Goal: Transaction & Acquisition: Purchase product/service

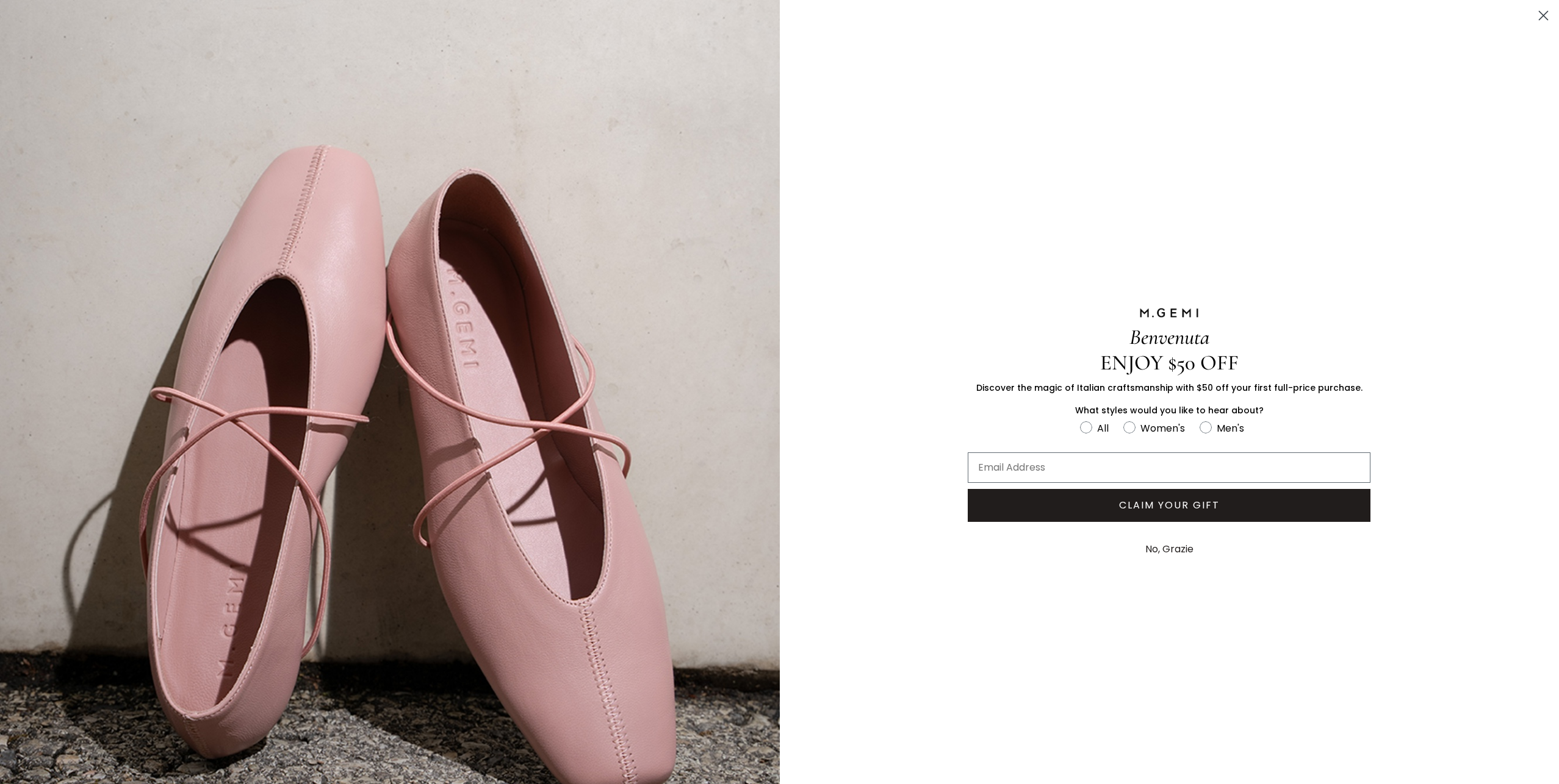
click at [1536, 15] on circle "Close dialog" at bounding box center [1542, 15] width 20 height 20
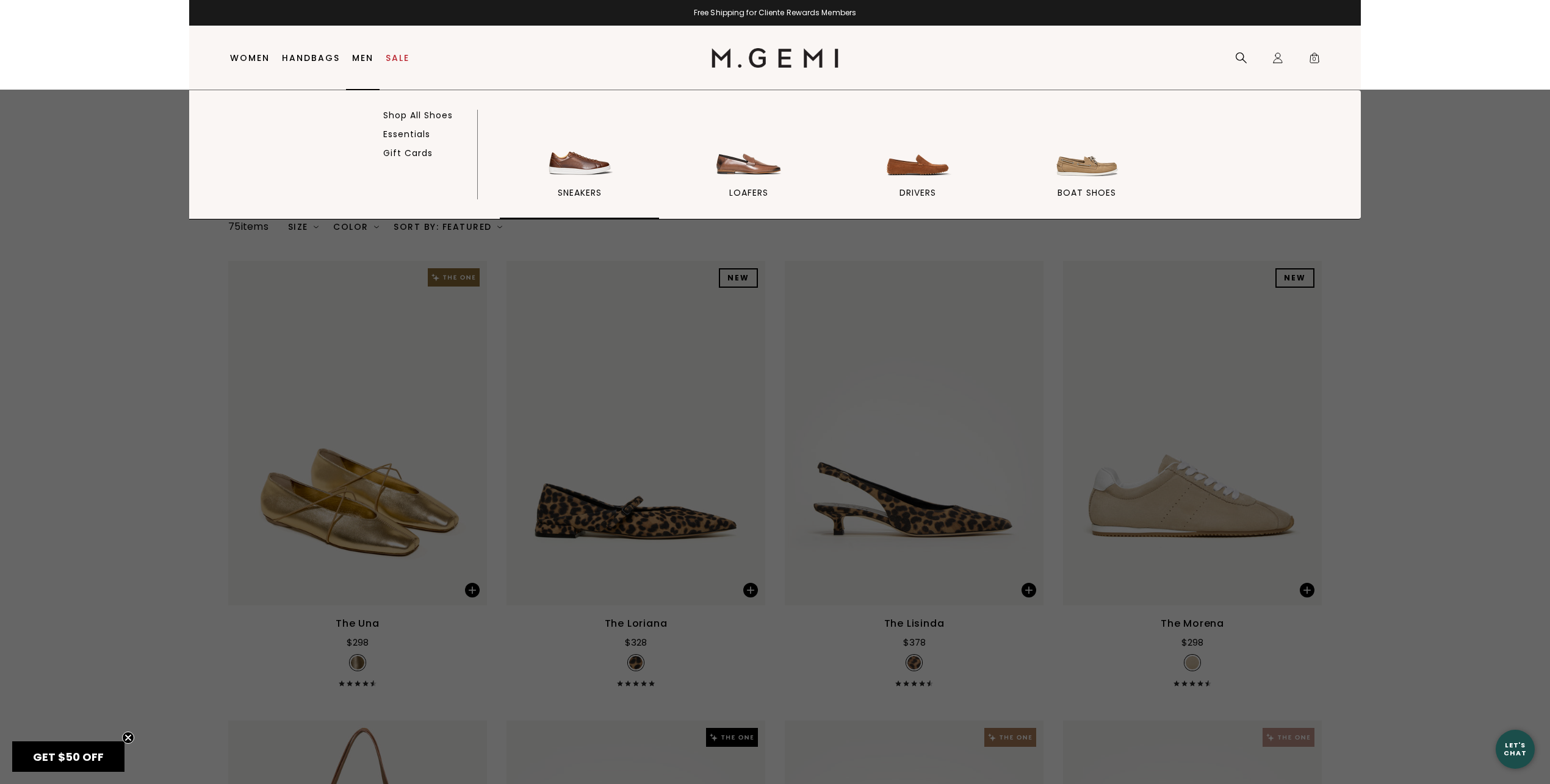
click at [555, 156] on img at bounding box center [580, 146] width 69 height 69
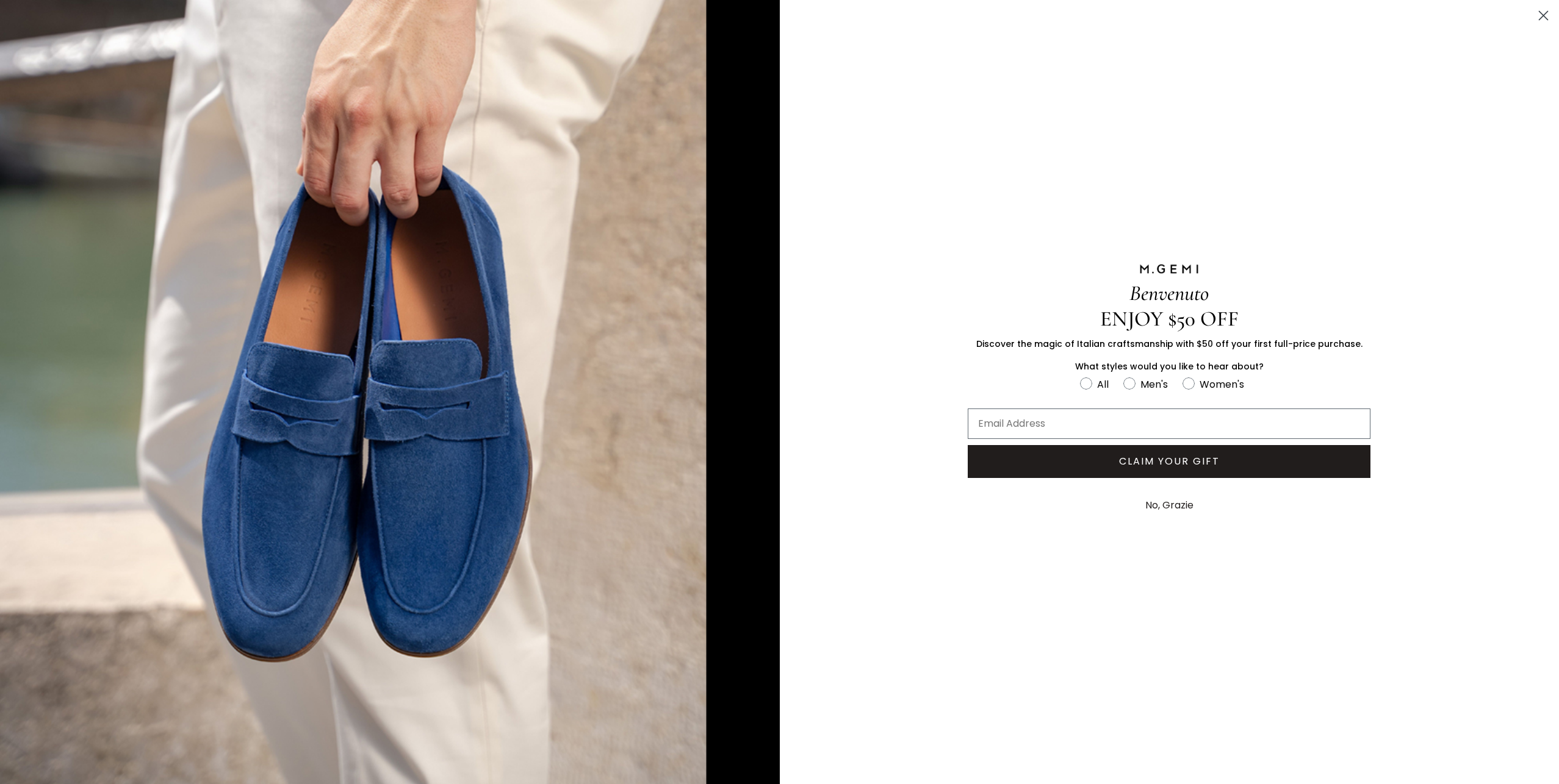
click at [1545, 14] on icon "Close dialog" at bounding box center [1543, 15] width 8 height 8
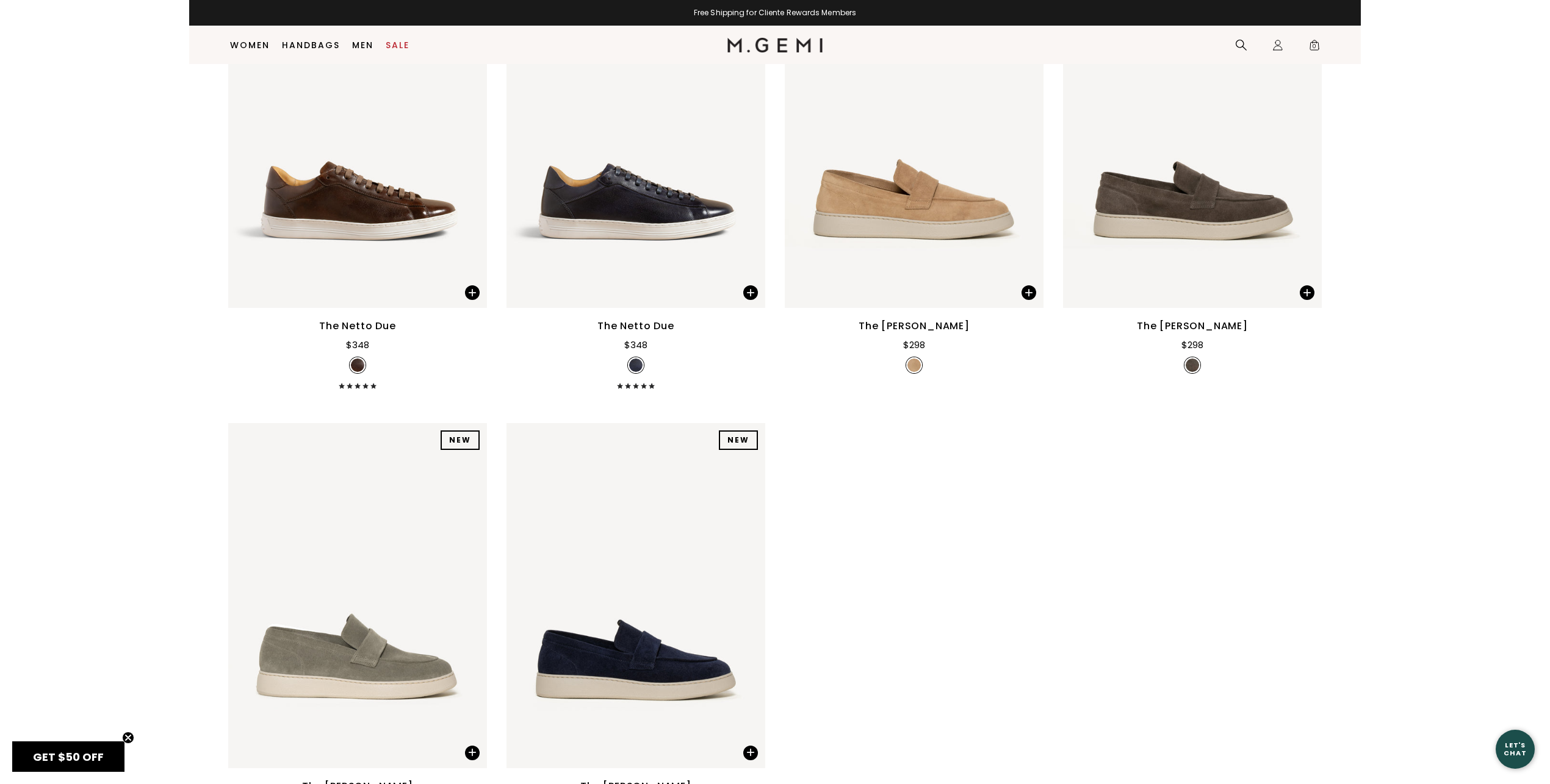
scroll to position [1528, 0]
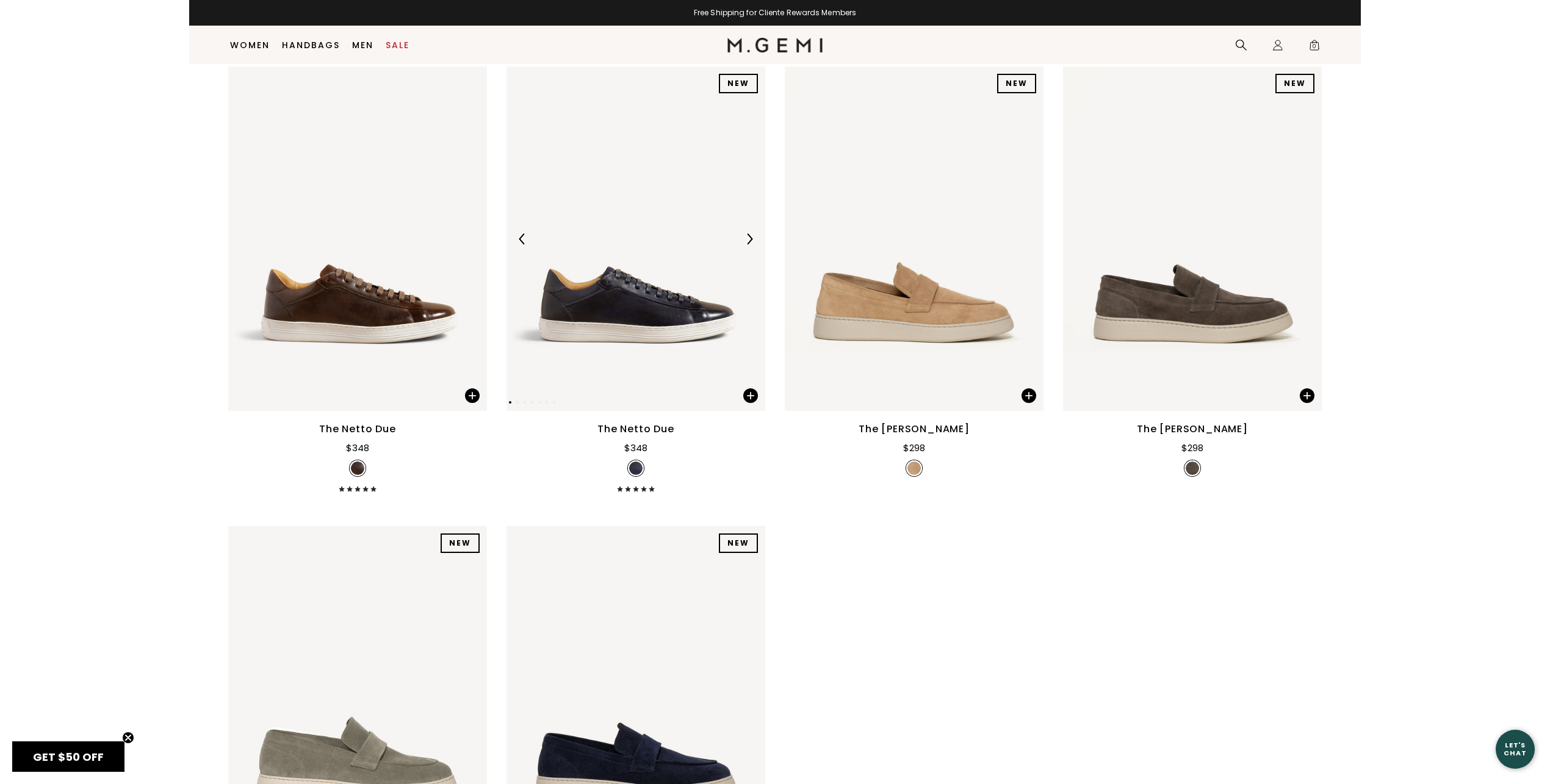
click at [645, 284] on img at bounding box center [635, 238] width 258 height 345
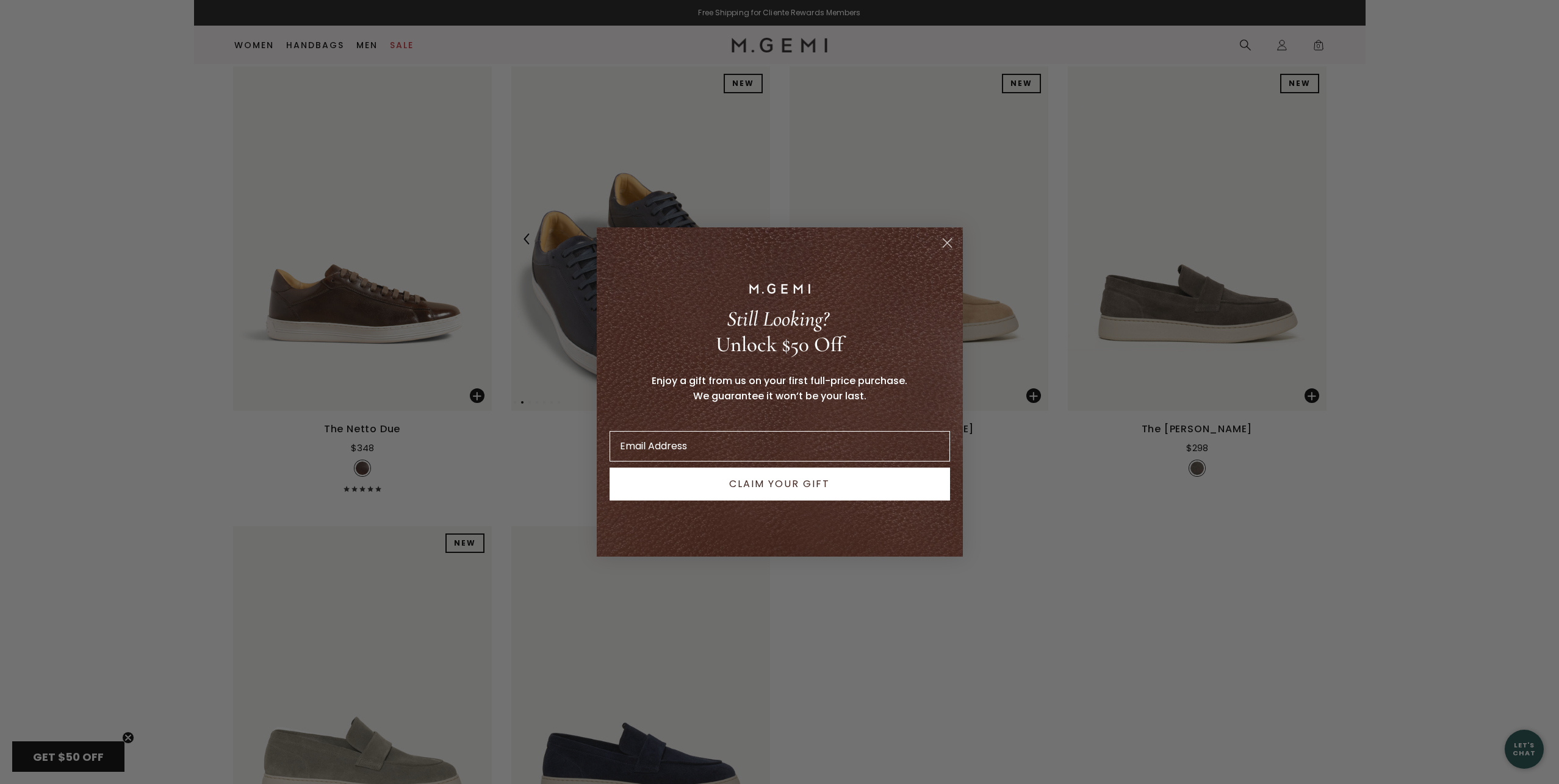
click at [645, 284] on div "POPUP Form" at bounding box center [780, 288] width 347 height 22
click at [949, 245] on icon "Close dialog" at bounding box center [947, 243] width 8 height 8
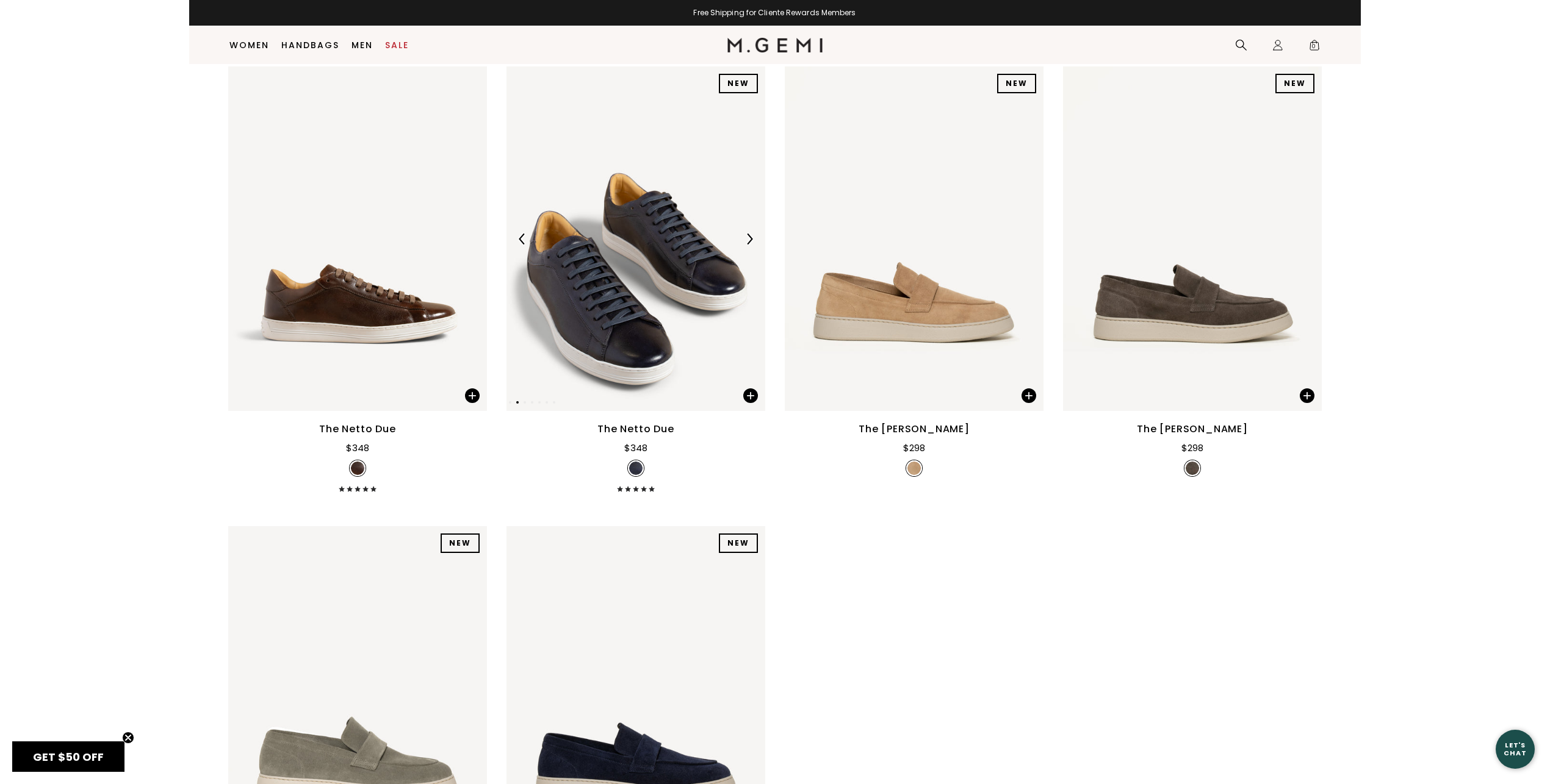
click at [675, 295] on img at bounding box center [635, 238] width 258 height 345
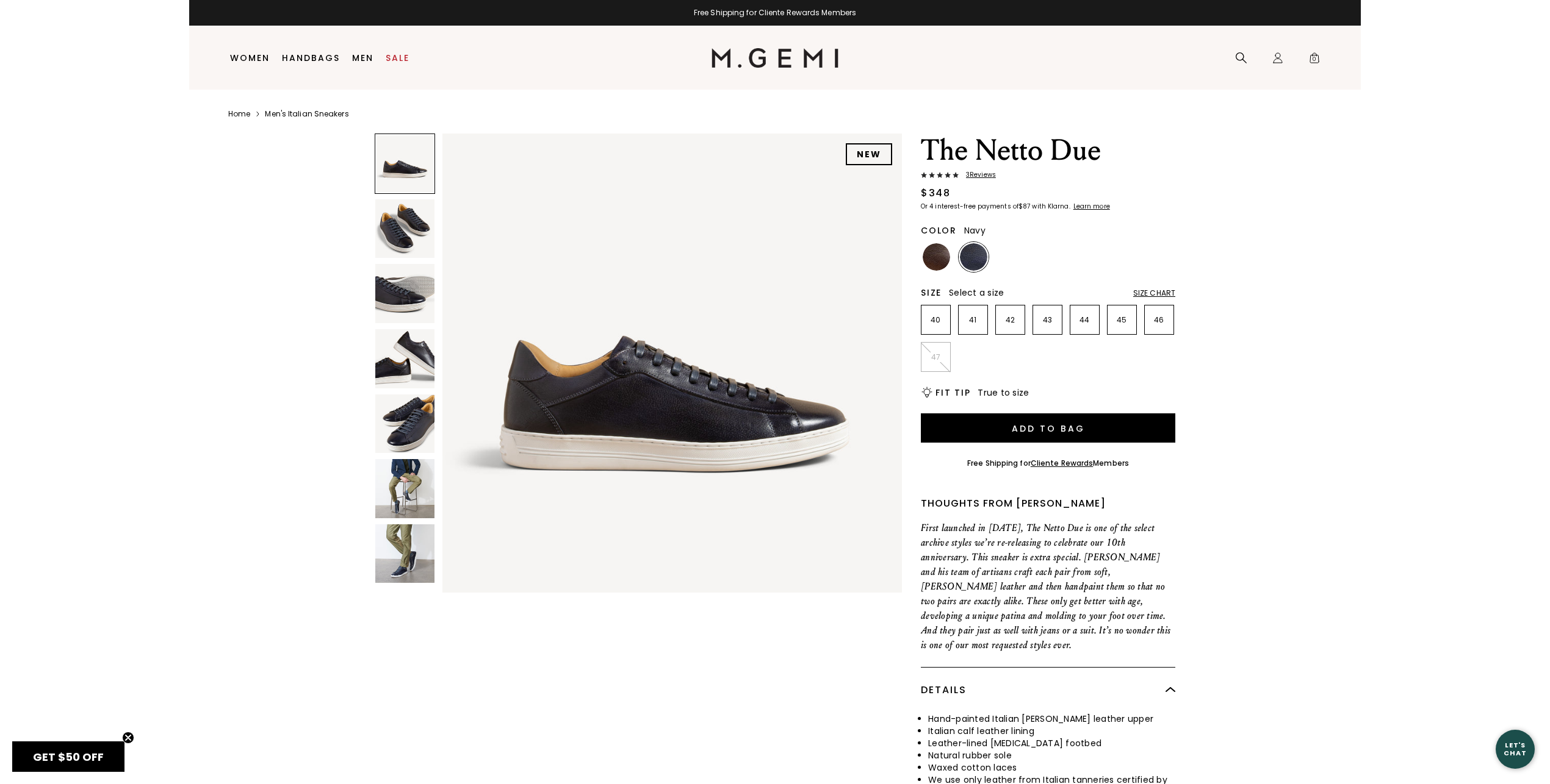
click at [389, 231] on img at bounding box center [405, 228] width 59 height 59
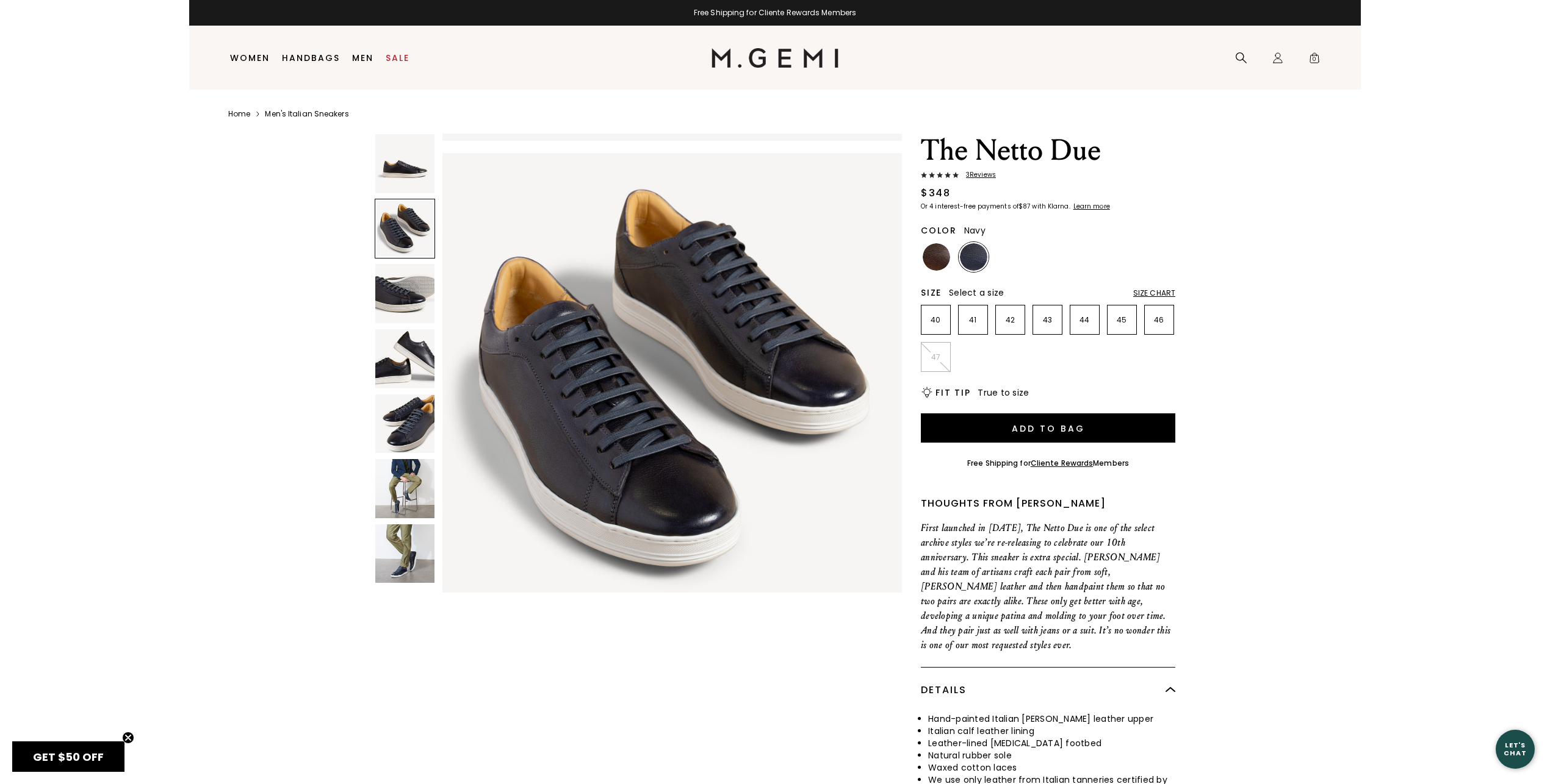
scroll to position [462, 0]
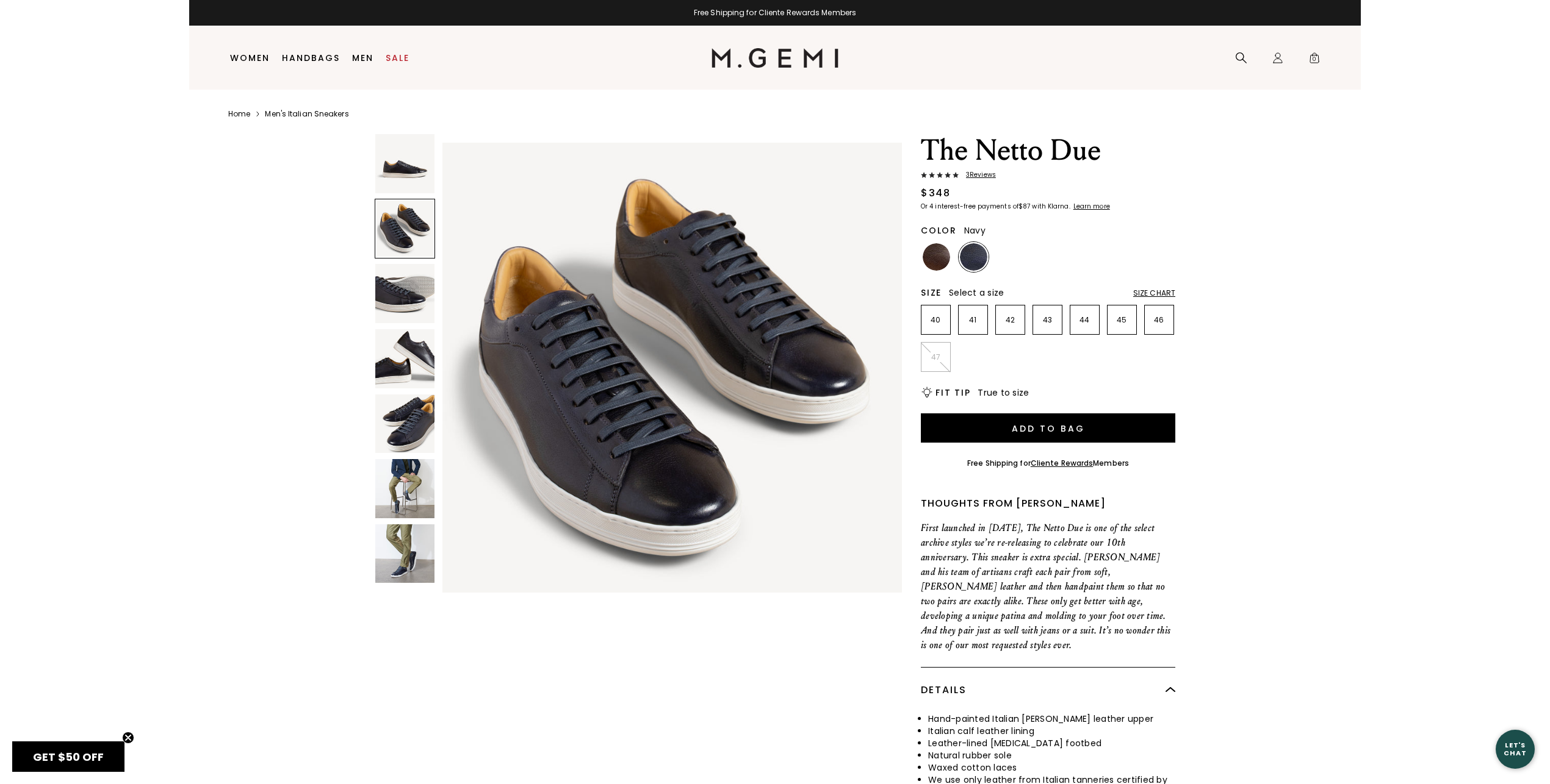
click at [392, 308] on img at bounding box center [405, 293] width 59 height 59
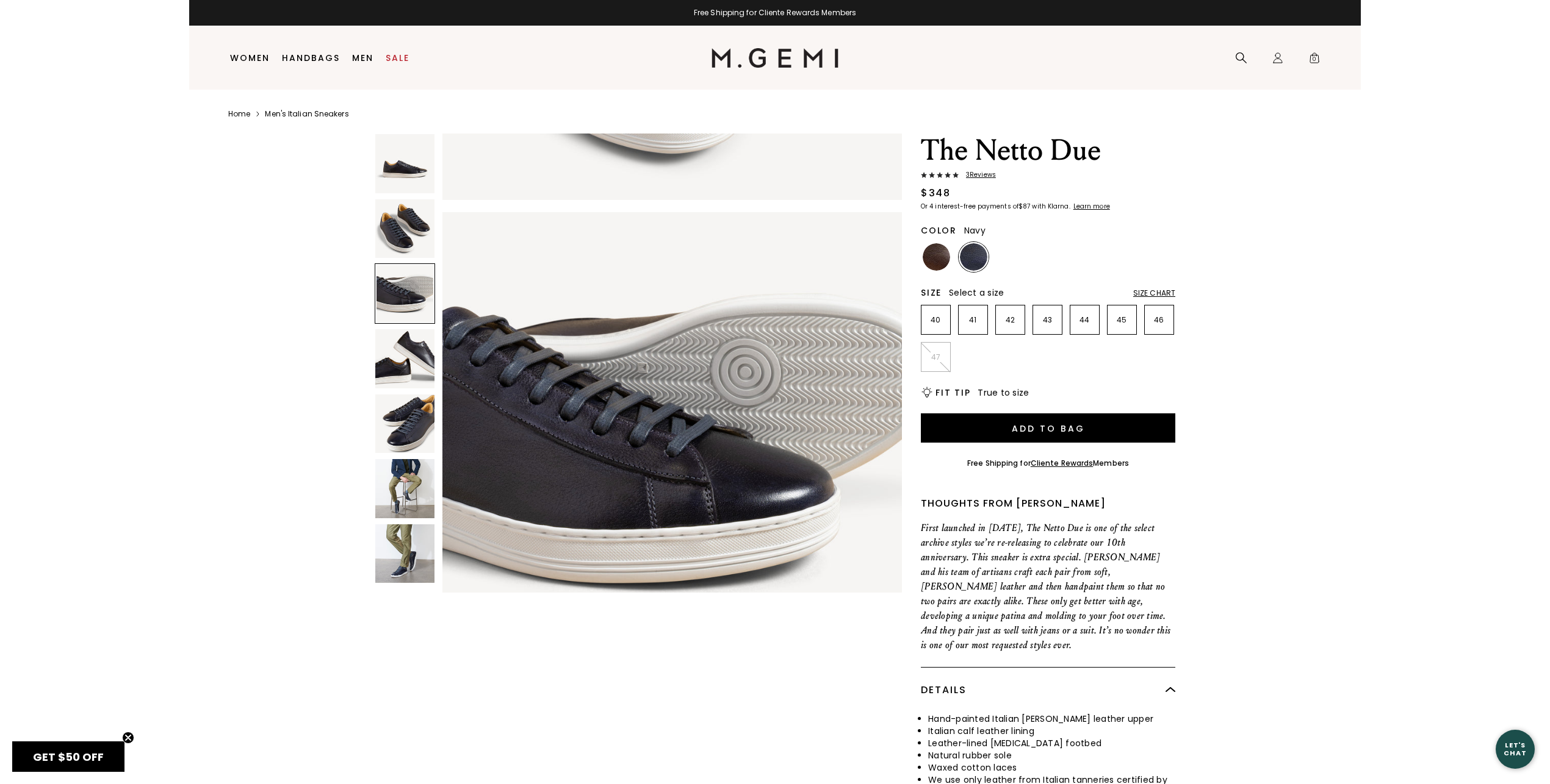
scroll to position [925, 0]
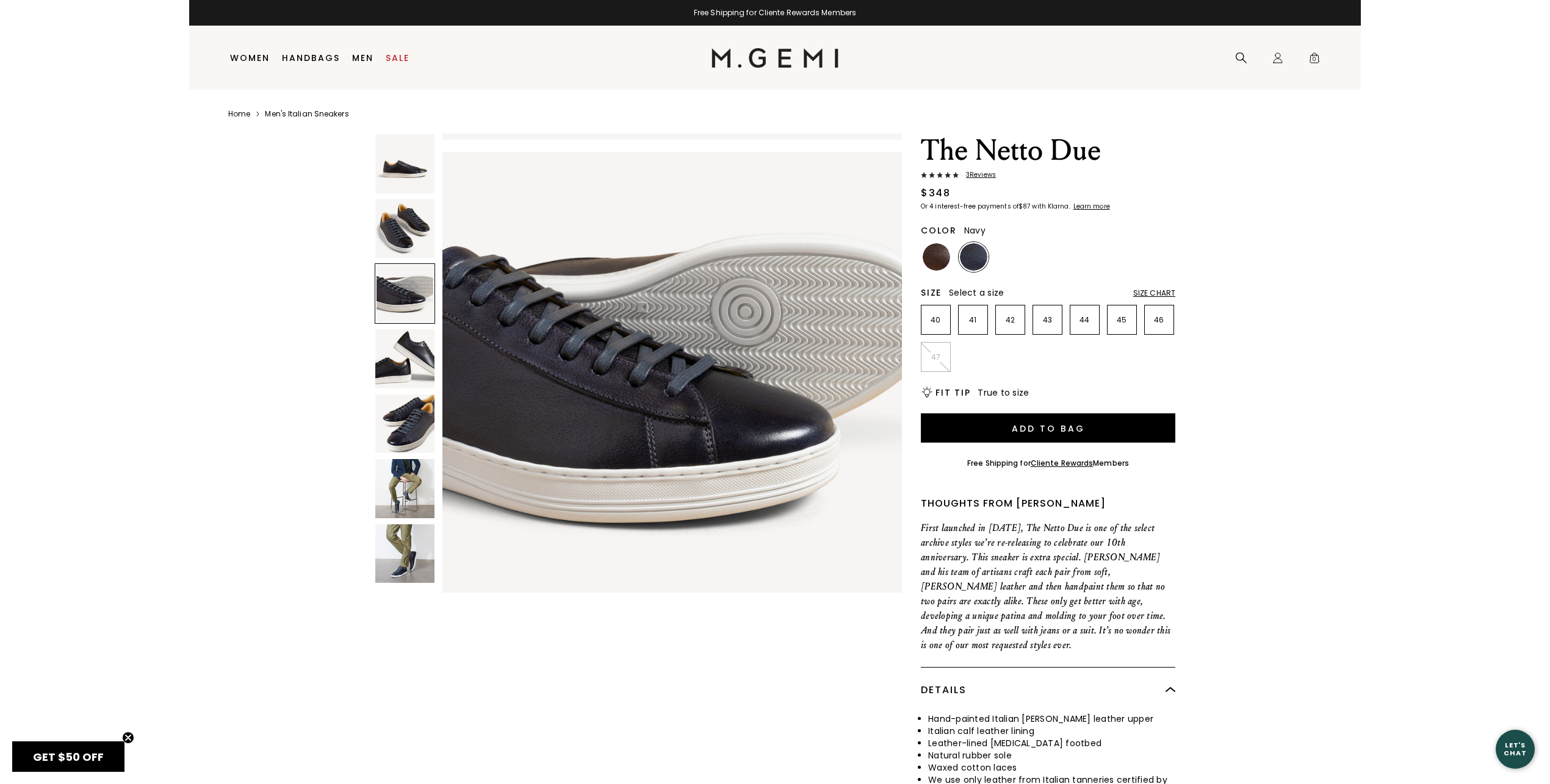
click at [394, 371] on img at bounding box center [405, 359] width 59 height 59
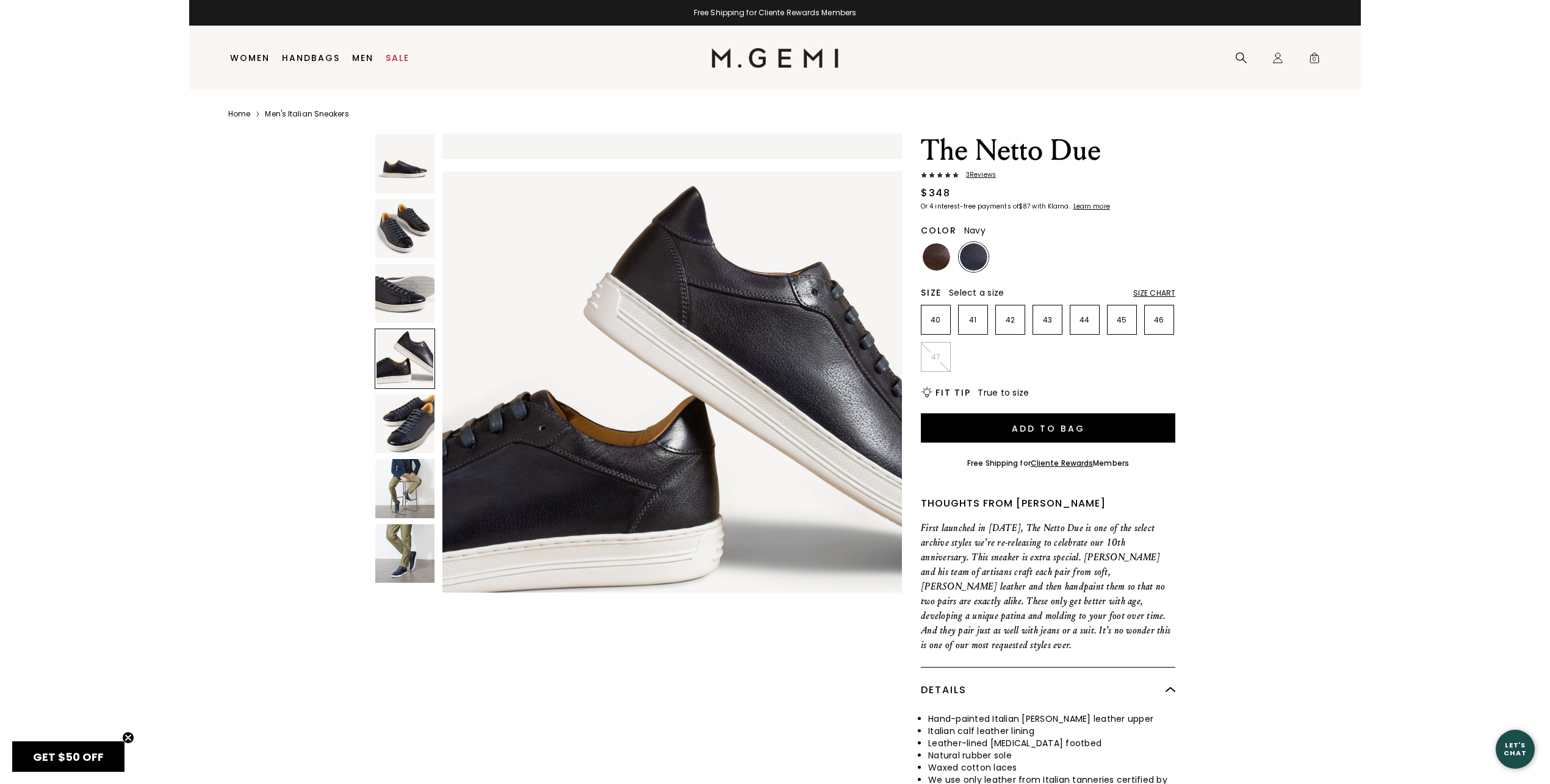
scroll to position [1388, 0]
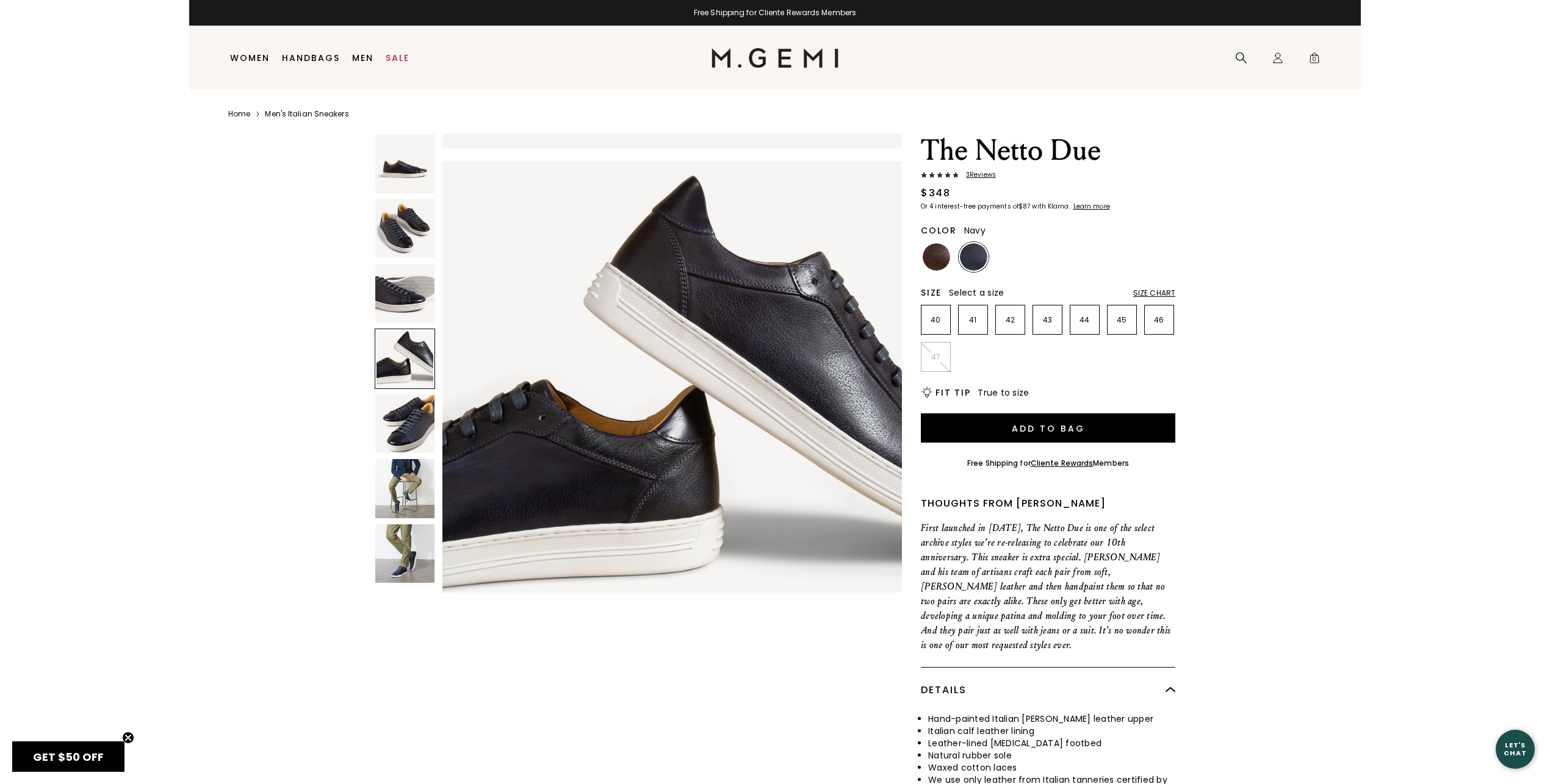
click at [410, 415] on img at bounding box center [405, 423] width 59 height 59
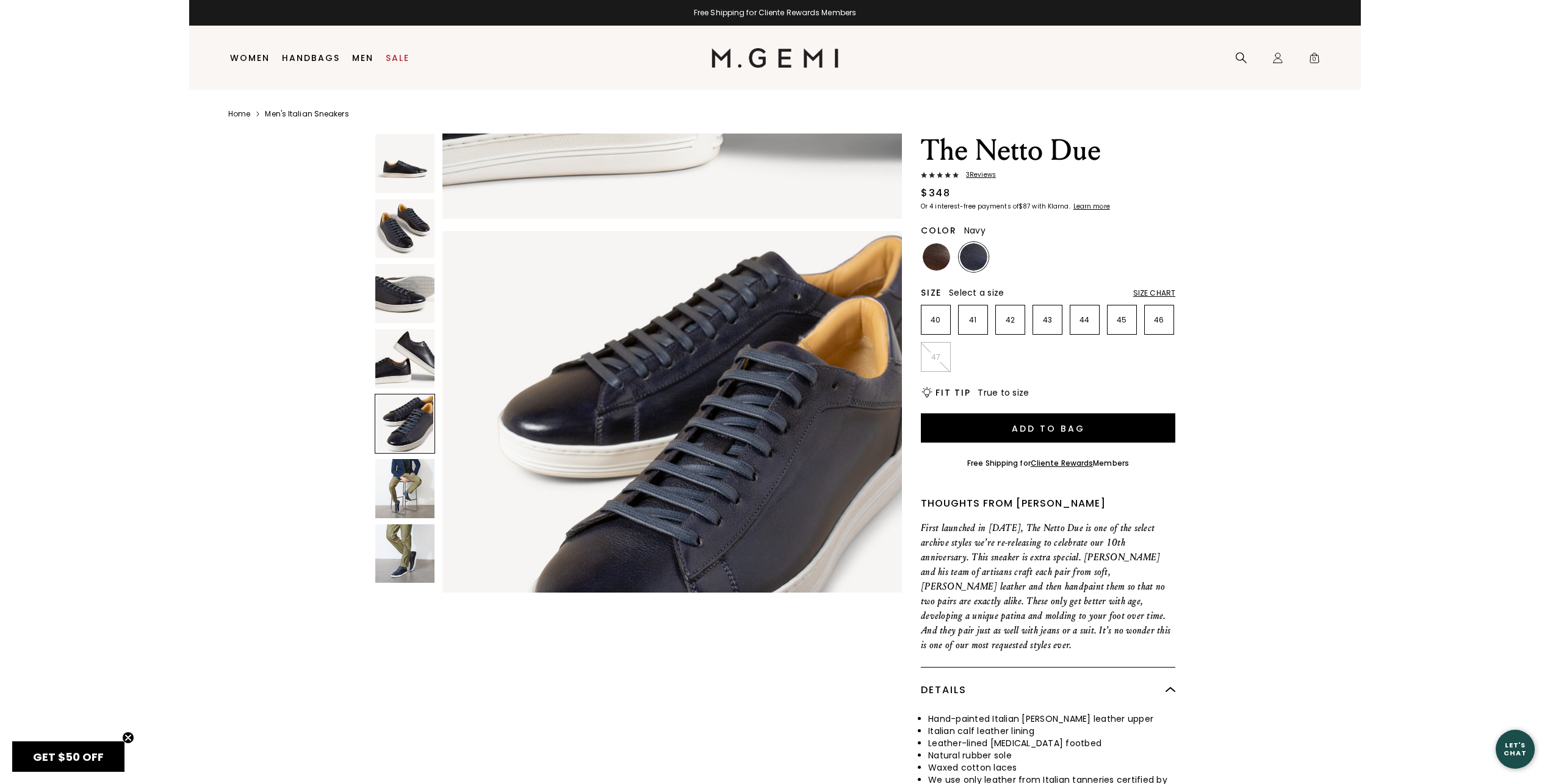
scroll to position [1851, 0]
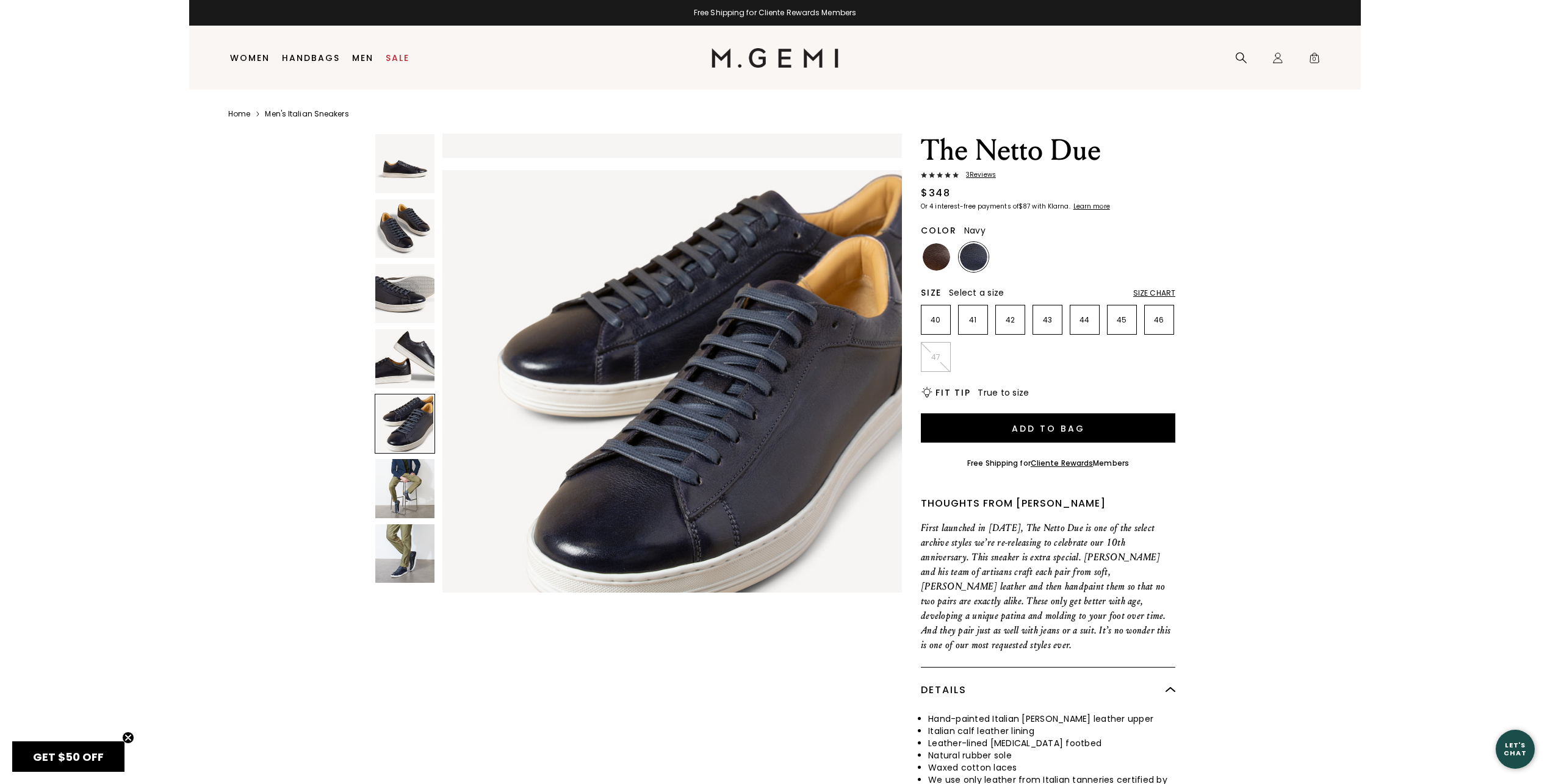
click at [423, 469] on img at bounding box center [405, 488] width 59 height 59
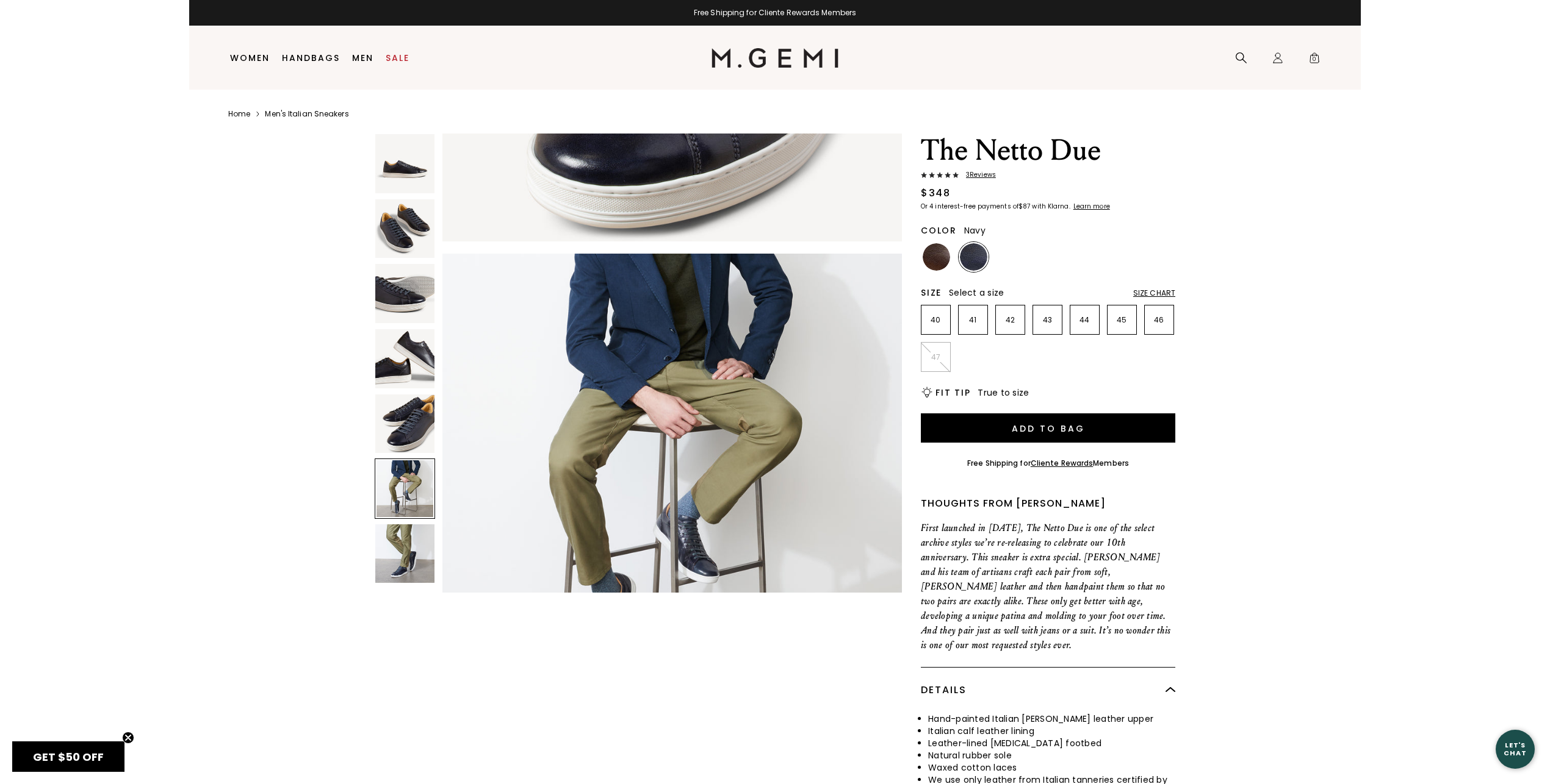
scroll to position [2313, 0]
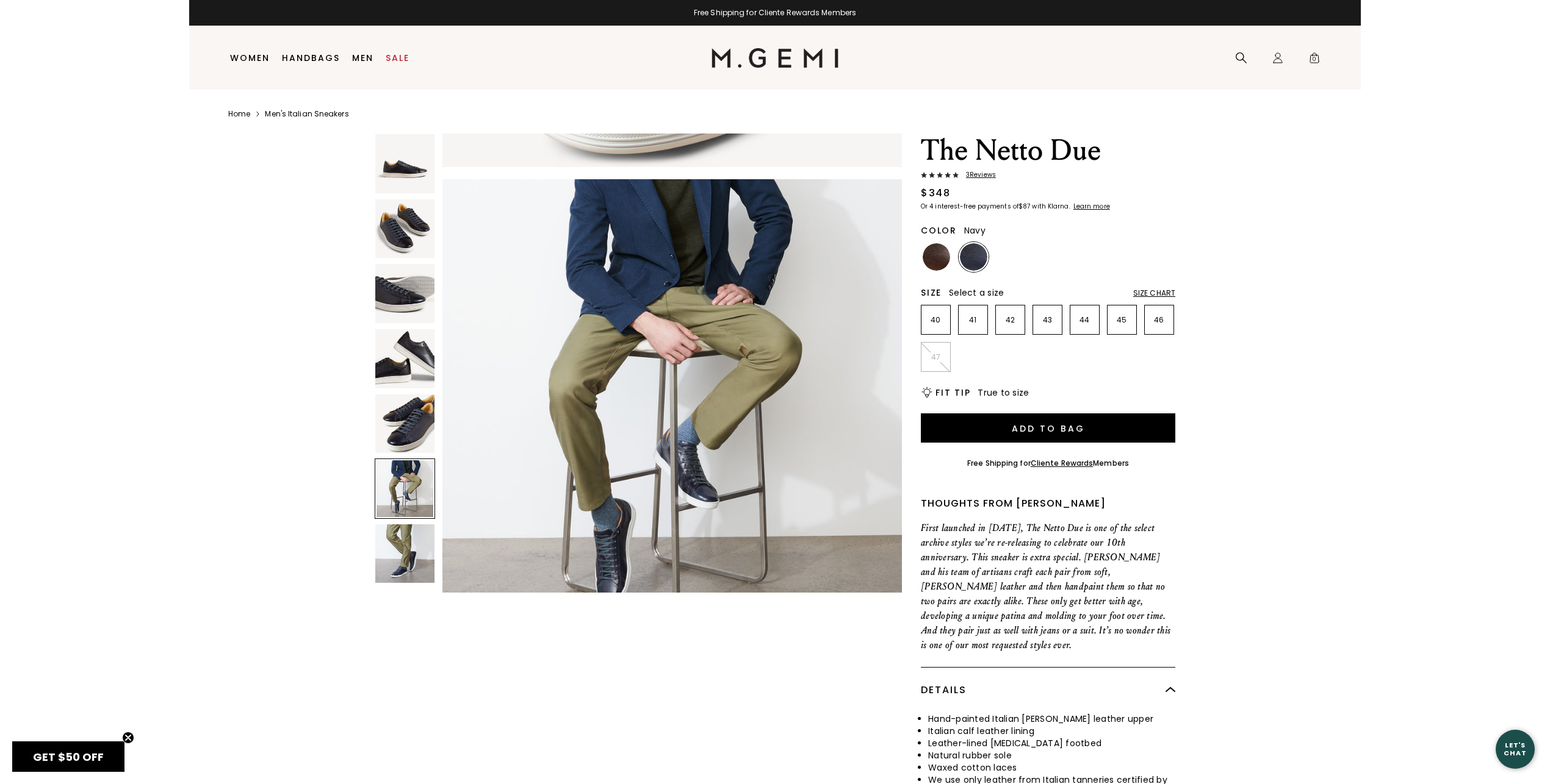
click at [264, 443] on div "NEW The Netto Due 3 Review s $348 Or 4 interest-free payments of $87 with Klarn…" at bounding box center [775, 513] width 1093 height 760
